Goal: Navigation & Orientation: Find specific page/section

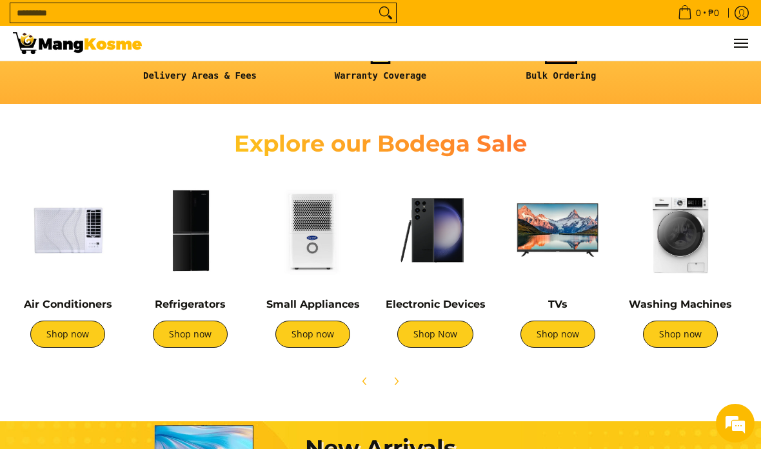
scroll to position [0, 487]
click at [295, 339] on link "Shop now" at bounding box center [313, 334] width 75 height 27
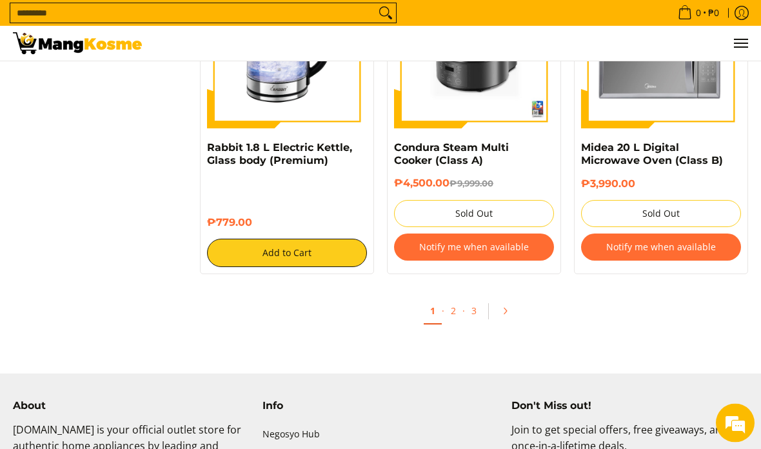
scroll to position [2383, 0]
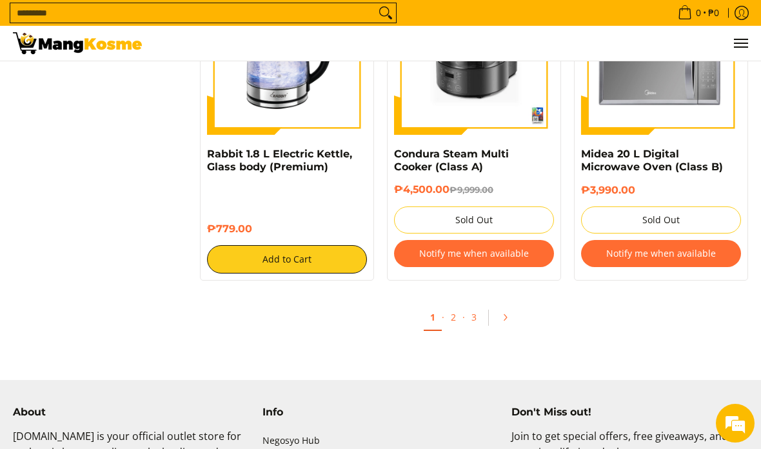
click at [449, 319] on link "2" at bounding box center [454, 317] width 18 height 25
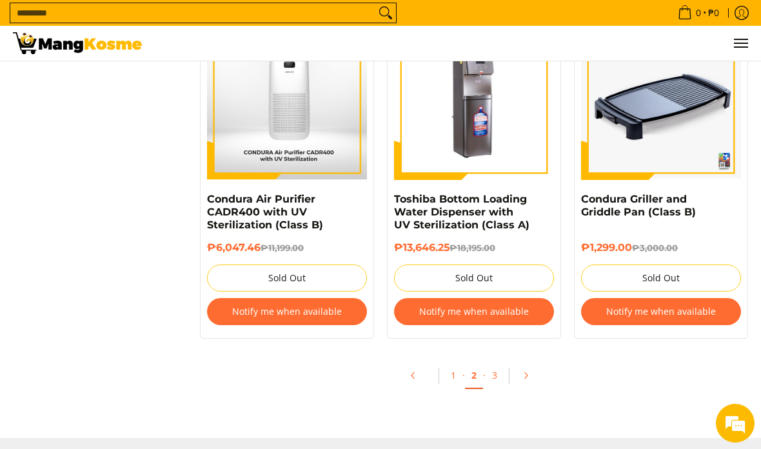
scroll to position [2629, 0]
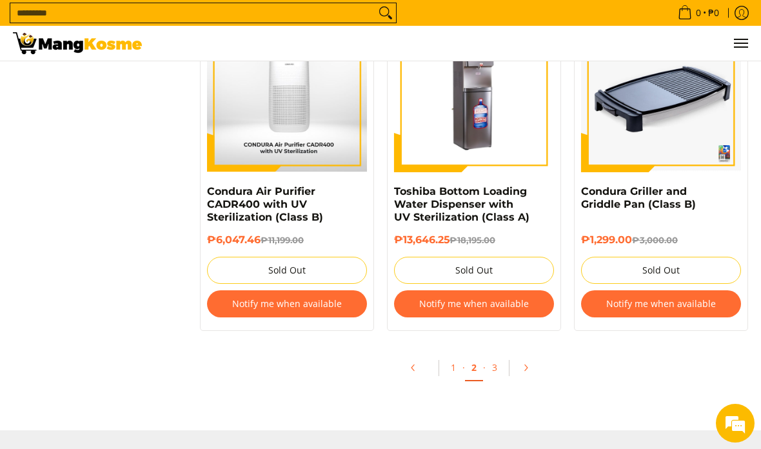
click at [486, 379] on link "3" at bounding box center [495, 367] width 18 height 25
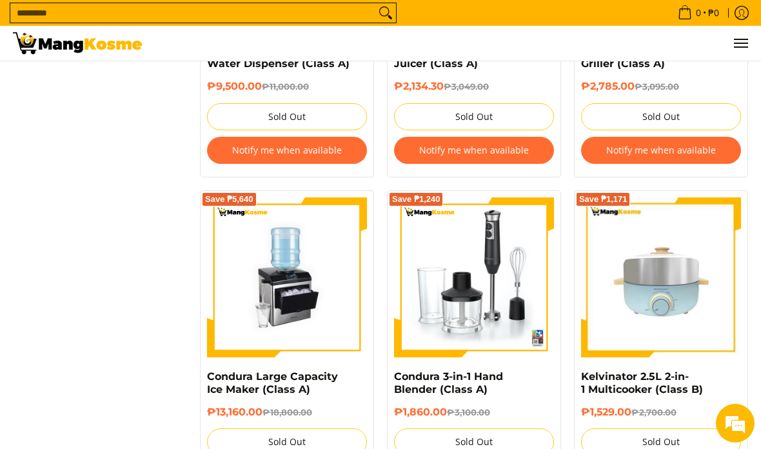
scroll to position [1745, 0]
